Goal: Information Seeking & Learning: Get advice/opinions

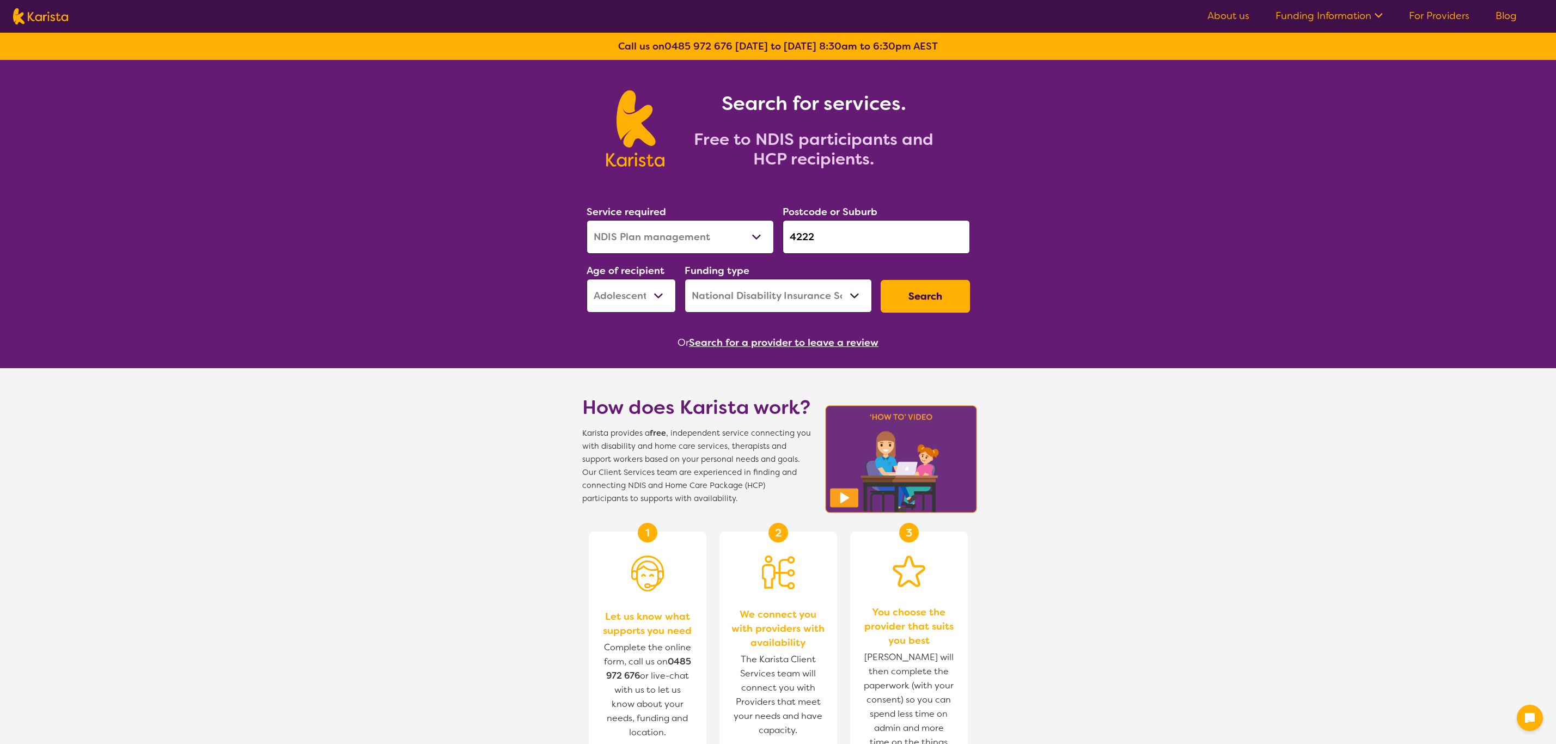
select select "NDIS Plan management"
select select "AS"
select select "NDIS"
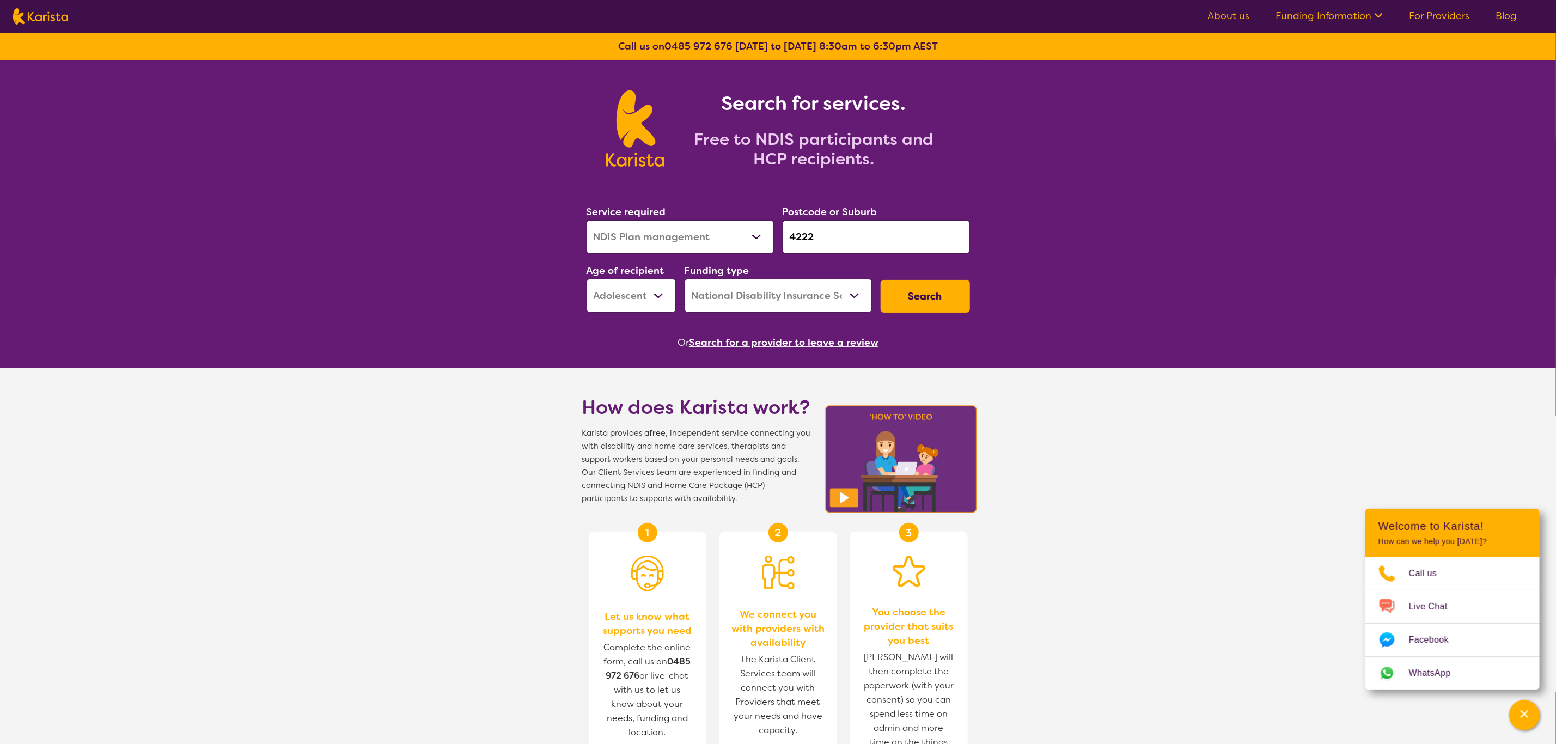
click at [909, 293] on button "Search" at bounding box center [925, 296] width 89 height 33
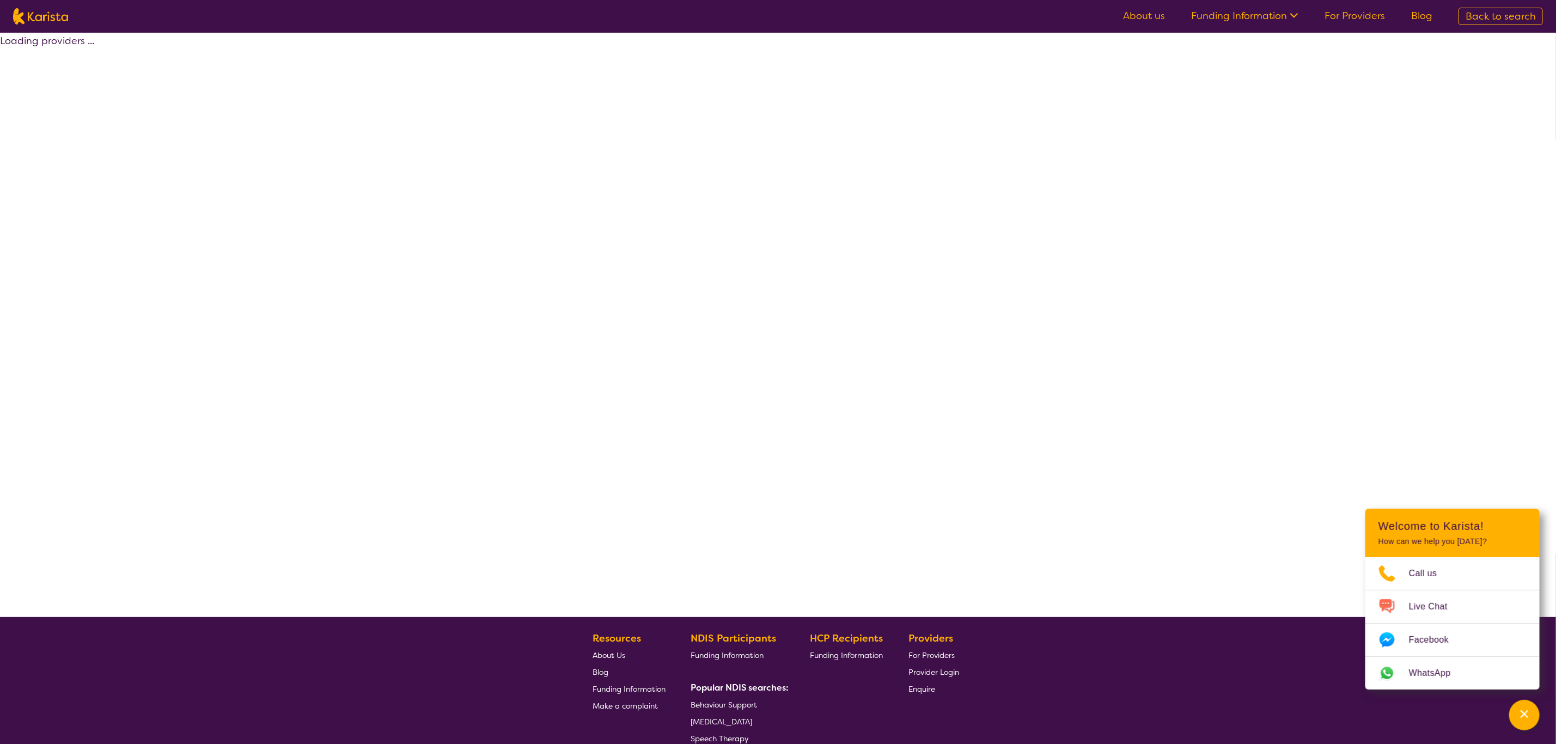
select select "by_score"
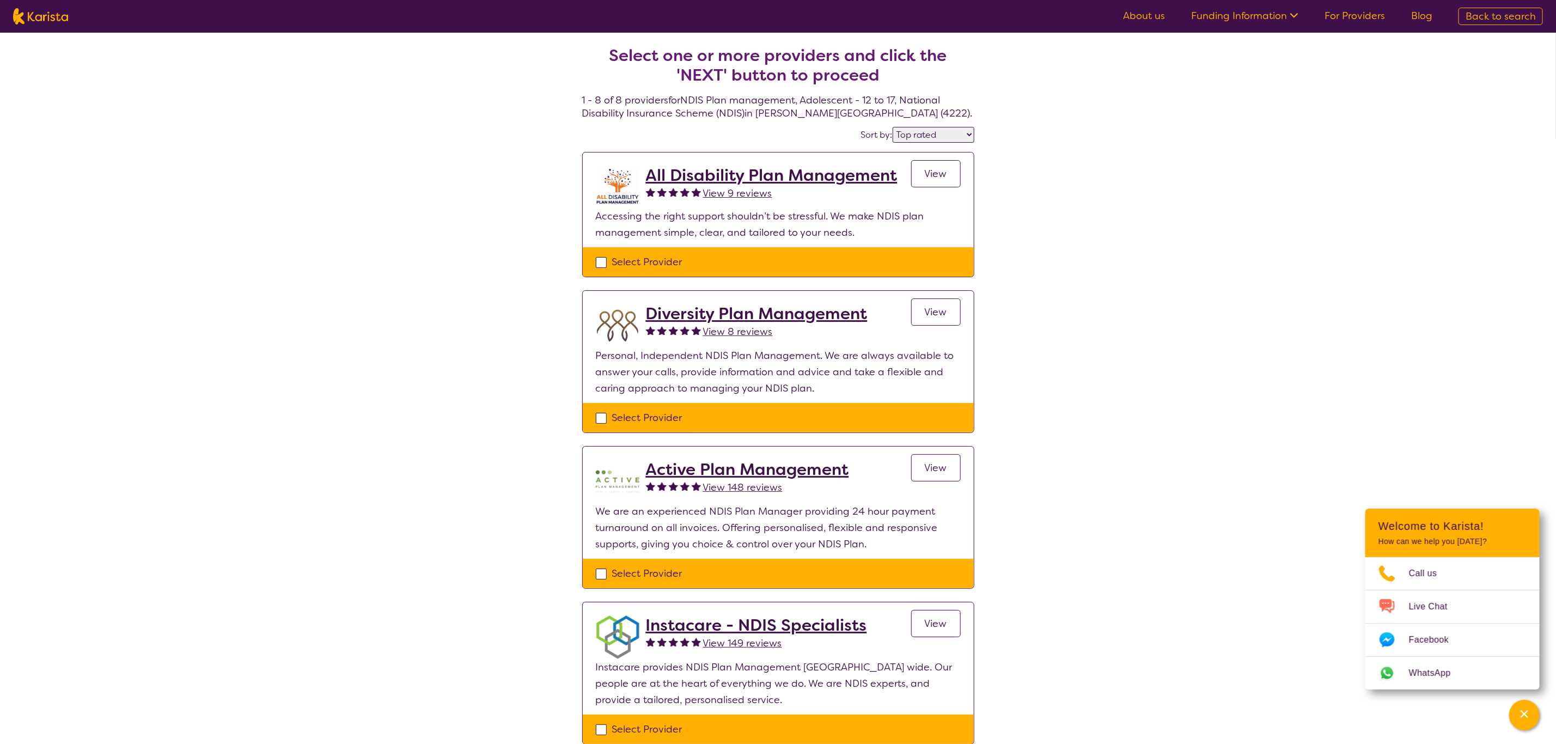
click at [741, 642] on span "View 149 reviews" at bounding box center [742, 643] width 79 height 13
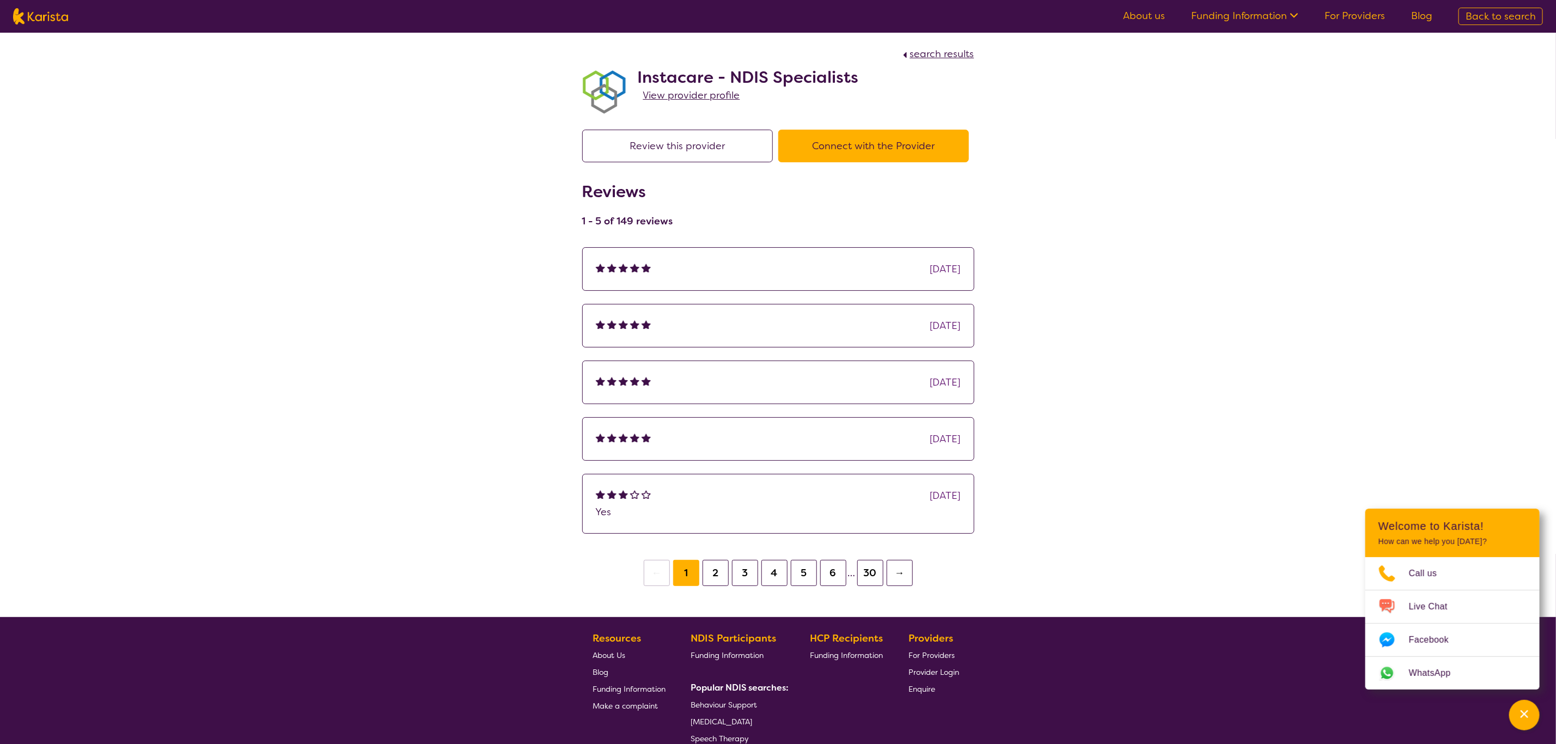
click at [953, 47] on span "search results" at bounding box center [942, 53] width 64 height 13
select select "by_score"
